Goal: Information Seeking & Learning: Learn about a topic

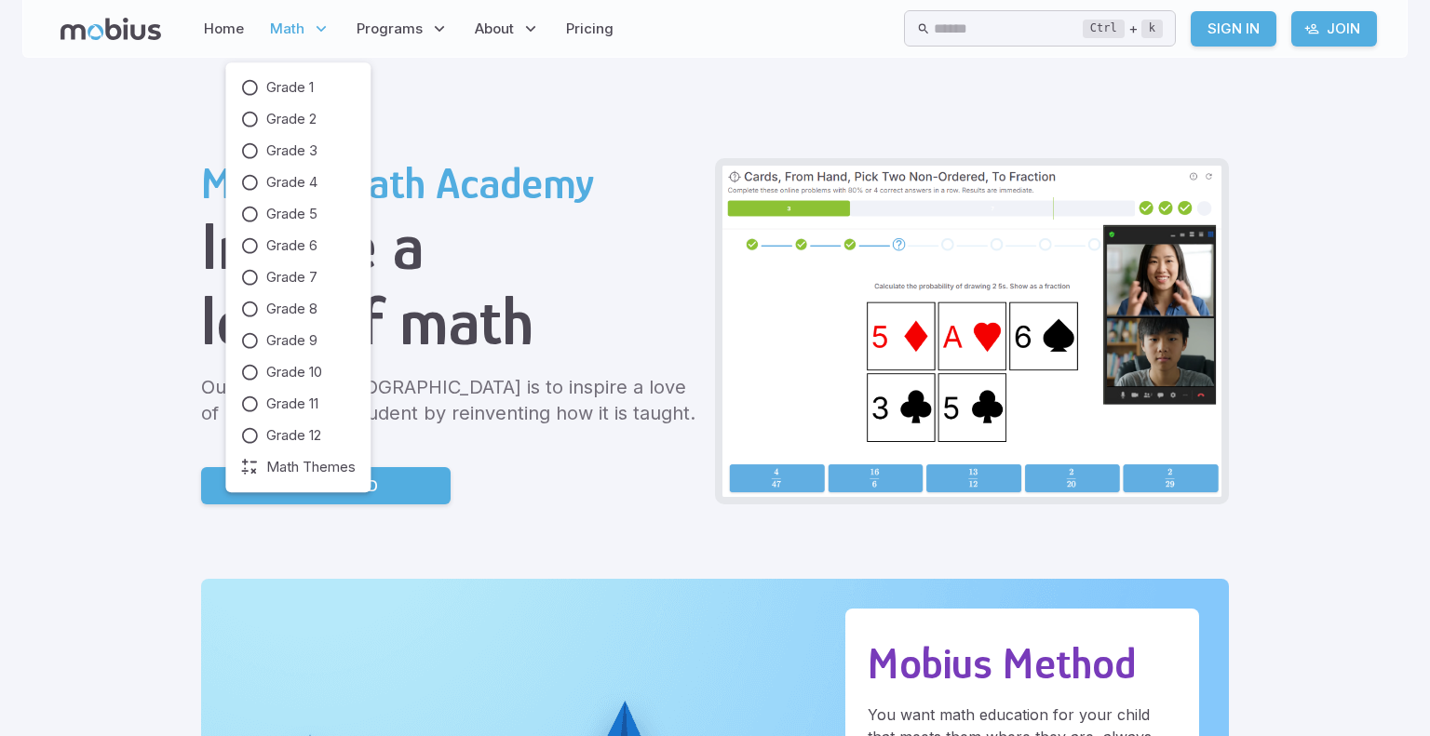
click at [297, 38] on span "Math" at bounding box center [287, 29] width 34 height 20
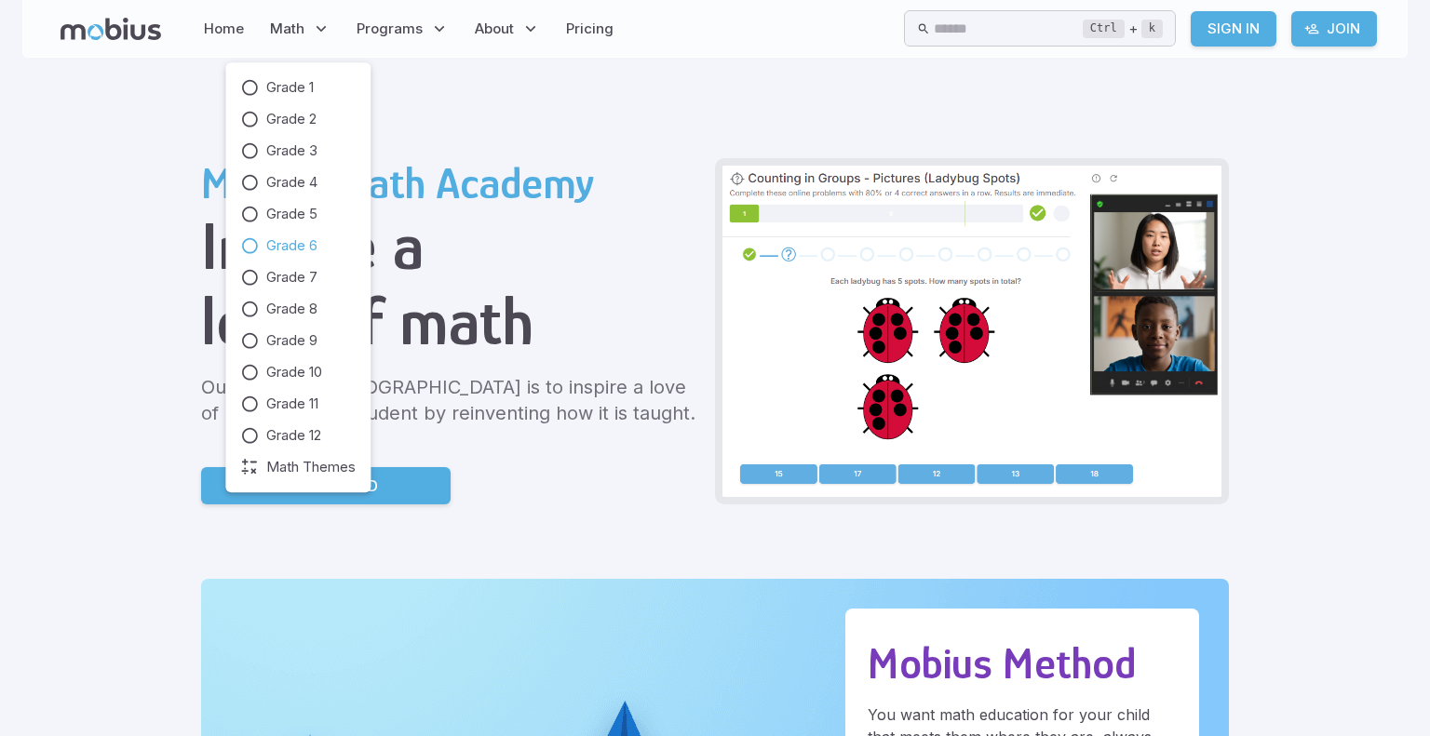
click at [322, 247] on link "Grade 6" at bounding box center [297, 246] width 115 height 20
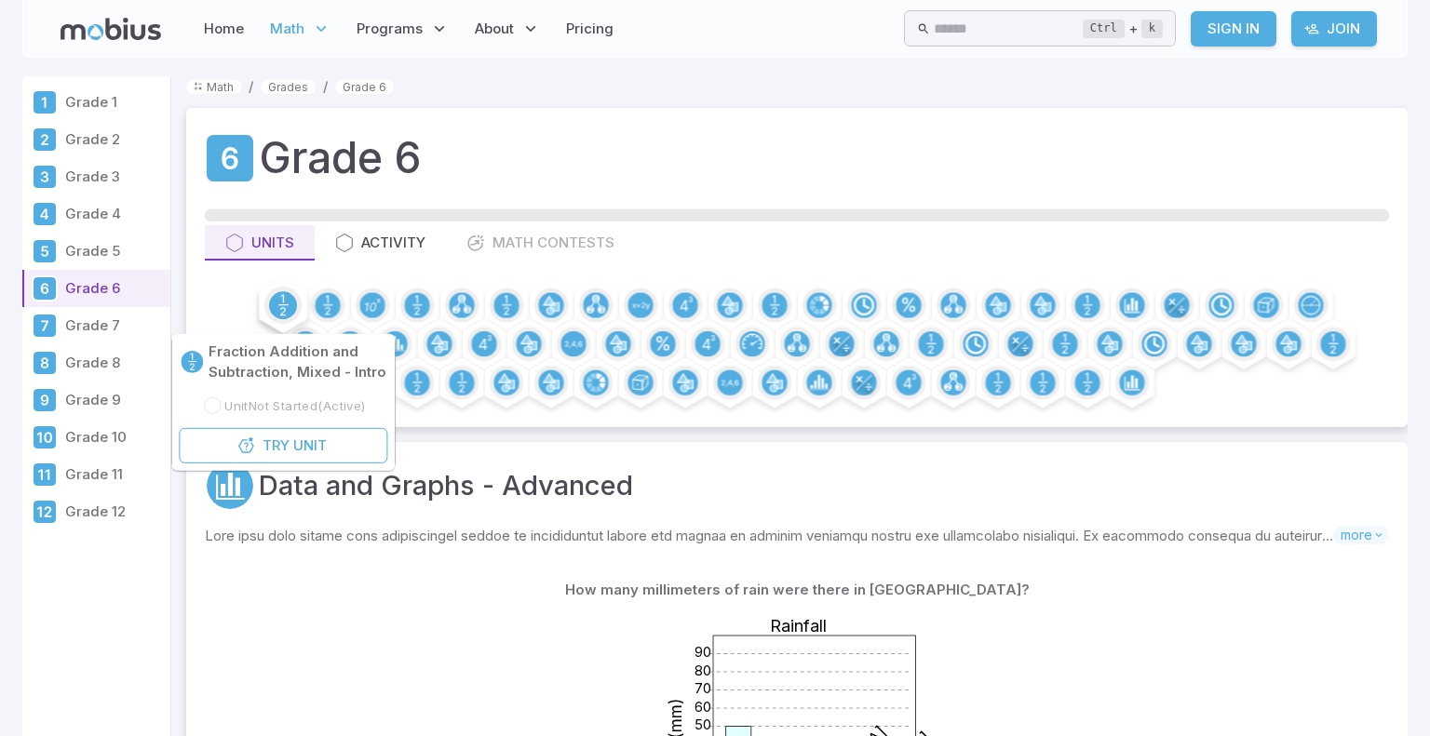
click at [287, 293] on circle at bounding box center [283, 305] width 28 height 28
